Goal: Entertainment & Leisure: Consume media (video, audio)

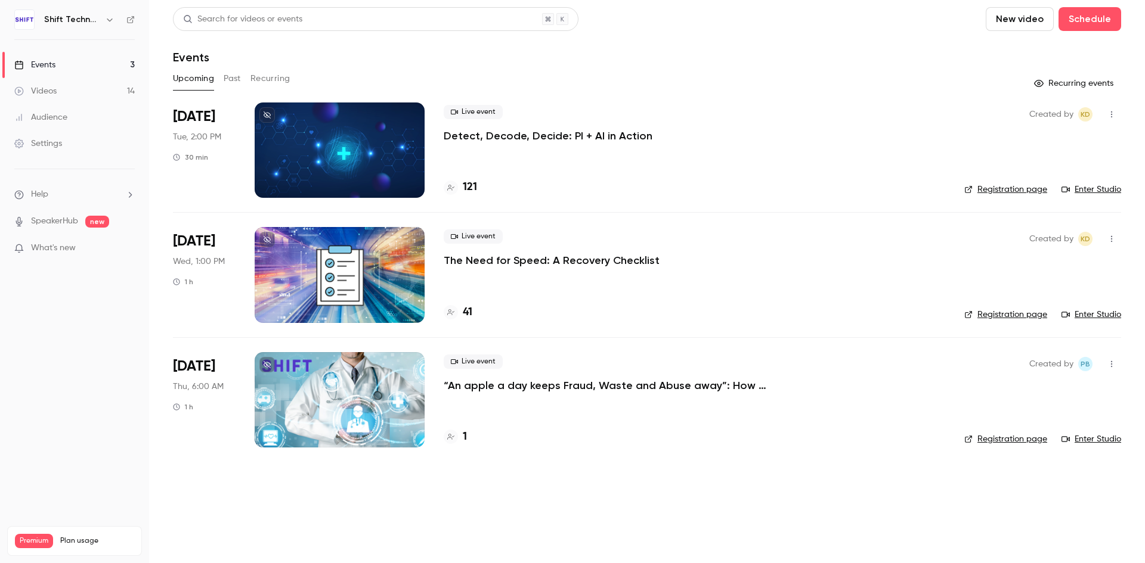
click at [42, 90] on div "Videos" at bounding box center [35, 91] width 42 height 12
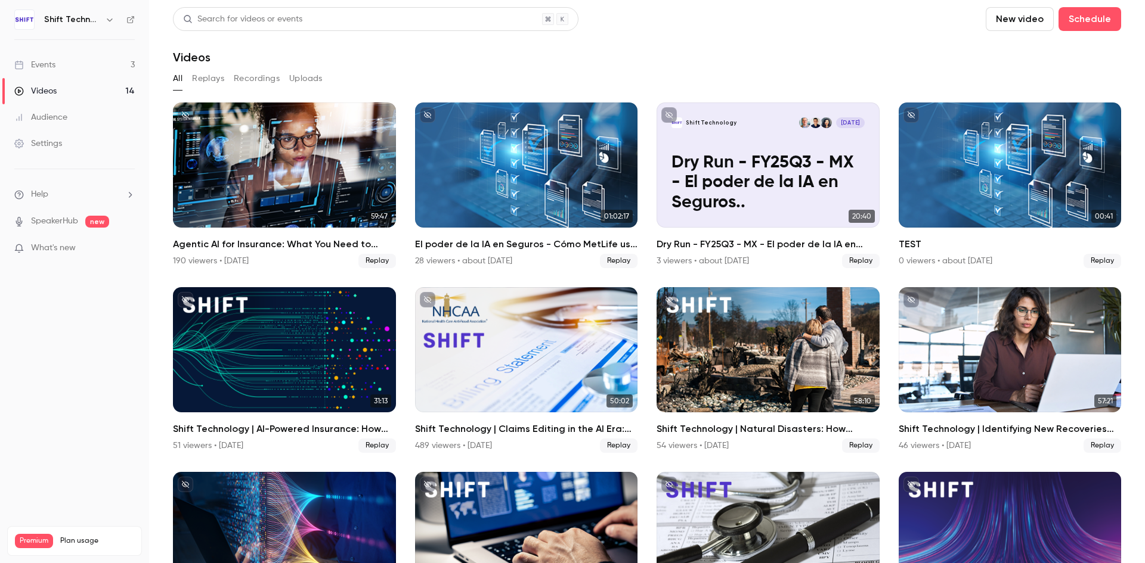
click at [213, 79] on button "Replays" at bounding box center [208, 78] width 32 height 19
click at [253, 78] on button "Recordings" at bounding box center [257, 78] width 46 height 19
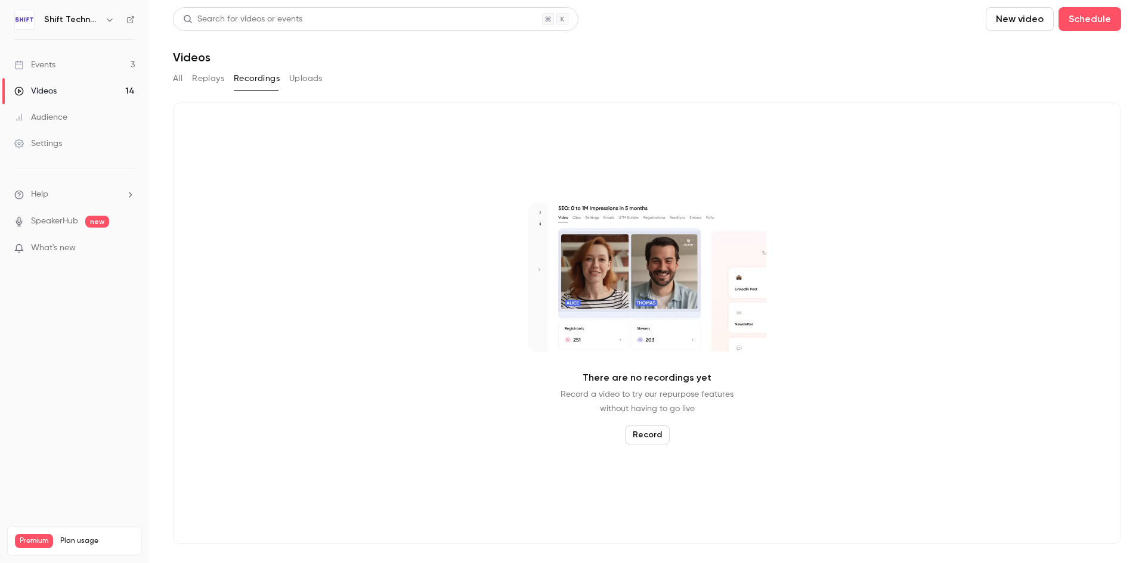
click at [310, 76] on button "Uploads" at bounding box center [305, 78] width 33 height 19
click at [215, 79] on button "Replays" at bounding box center [208, 78] width 32 height 19
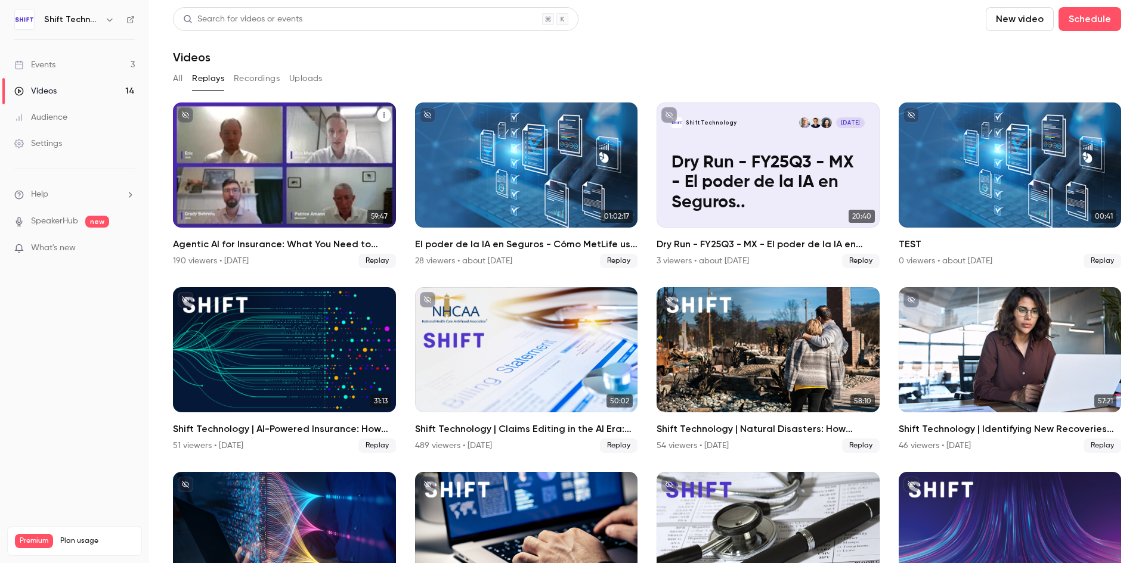
click at [253, 246] on h2 "Agentic AI for Insurance: What You Need to Know" at bounding box center [284, 244] width 223 height 14
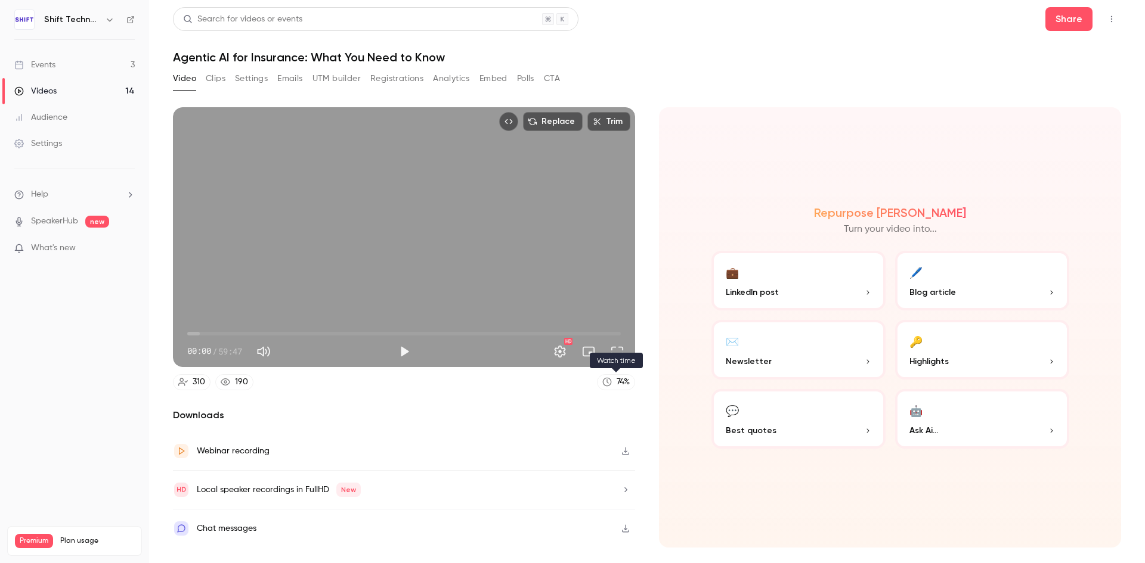
click at [621, 383] on div "74 %" at bounding box center [623, 382] width 13 height 13
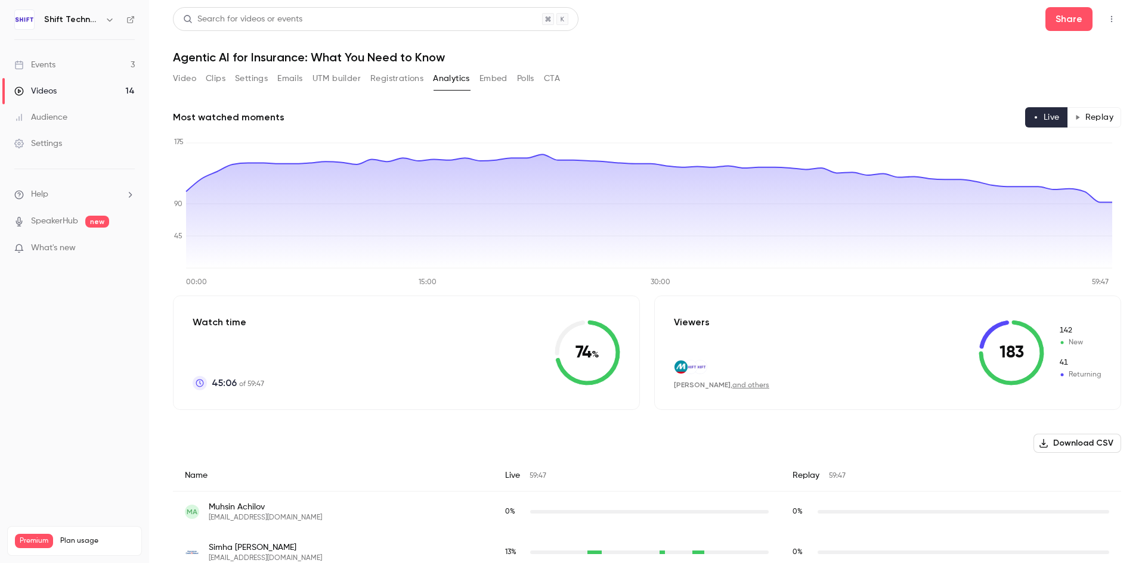
click at [1086, 120] on button "Replay" at bounding box center [1094, 117] width 54 height 20
